Goal: Transaction & Acquisition: Purchase product/service

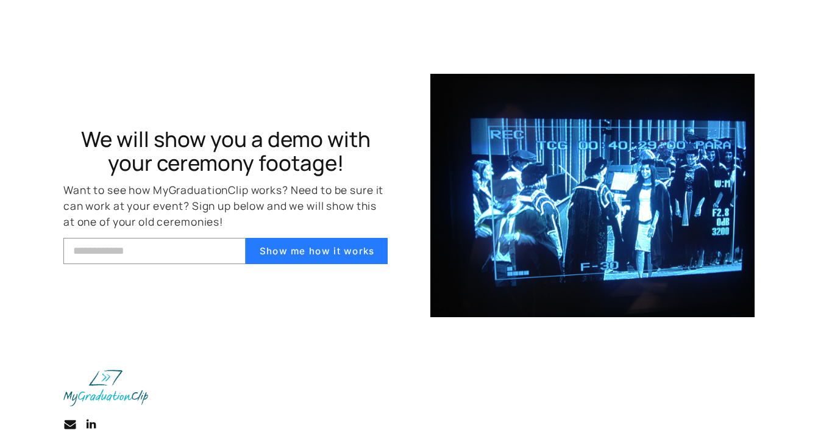
scroll to position [4030, 0]
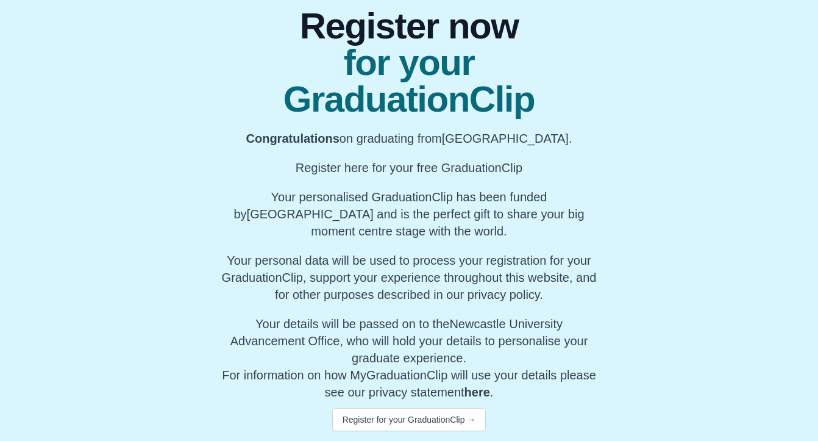
scroll to position [98, 0]
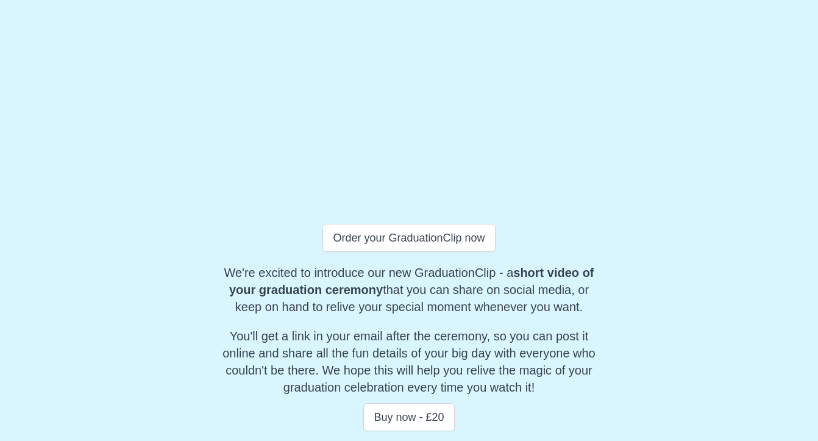
scroll to position [318, 0]
click at [388, 235] on button "Order your GraduationClip now" at bounding box center [409, 238] width 173 height 28
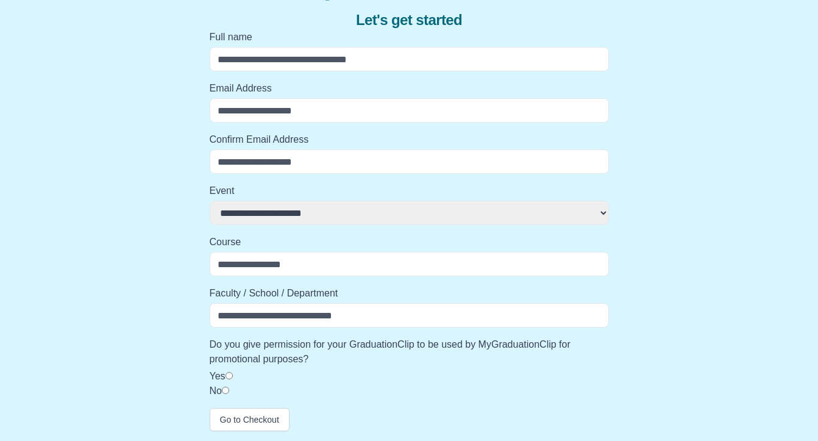
scroll to position [96, 0]
